Goal: Task Accomplishment & Management: Manage account settings

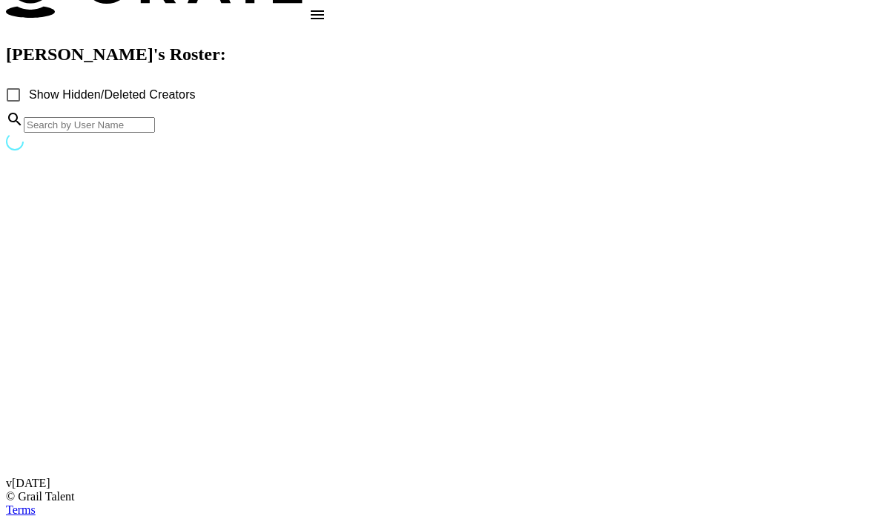
scroll to position [59, 0]
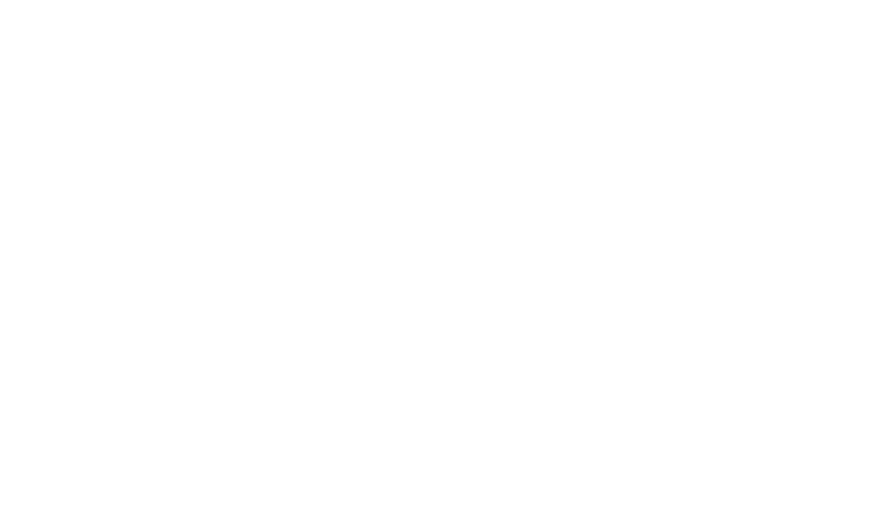
scroll to position [59, 0]
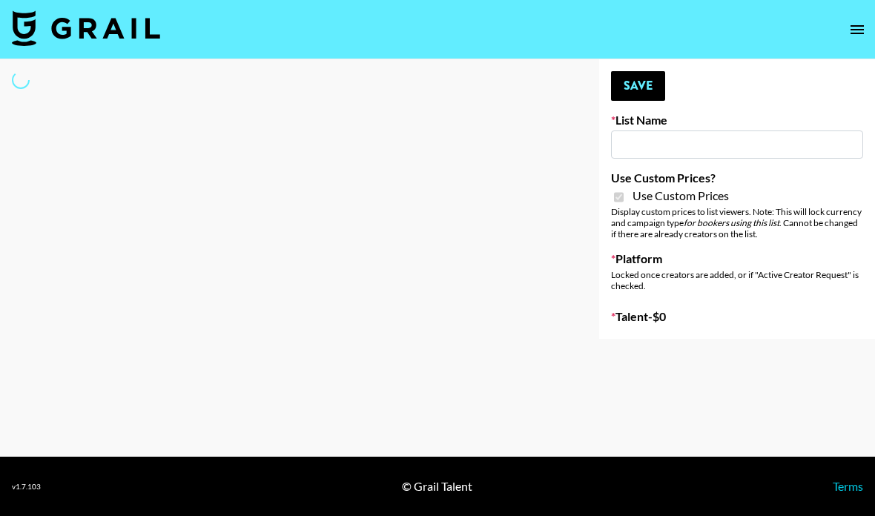
type input "[PERSON_NAME] ([DATE])"
checkbox input "true"
select select "Brand"
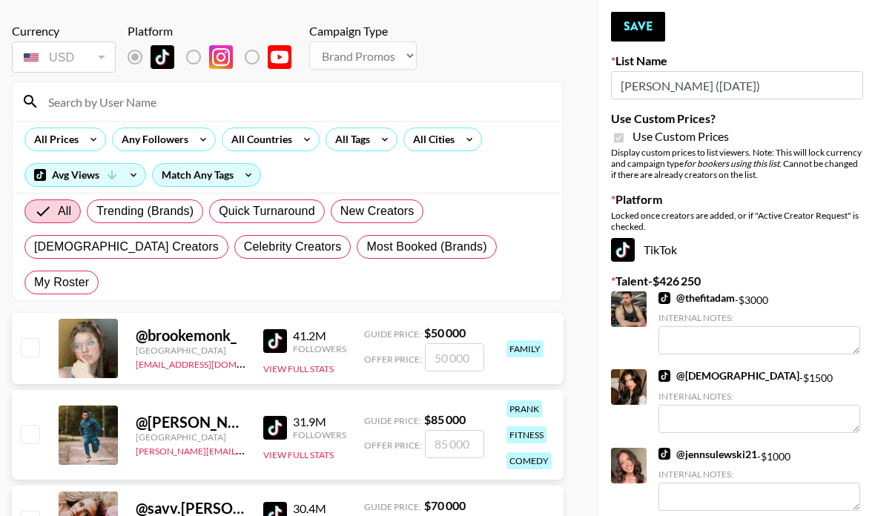
scroll to position [0, 0]
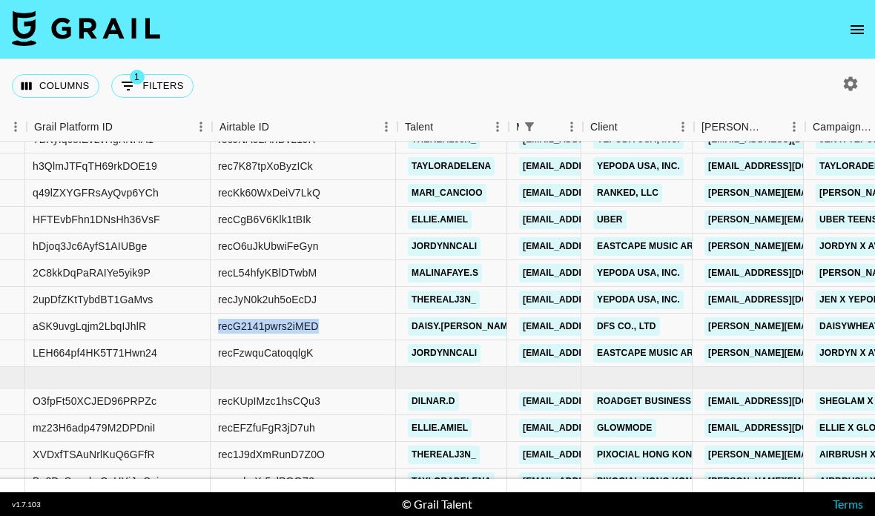
scroll to position [144, 95]
